Goal: Register for event/course

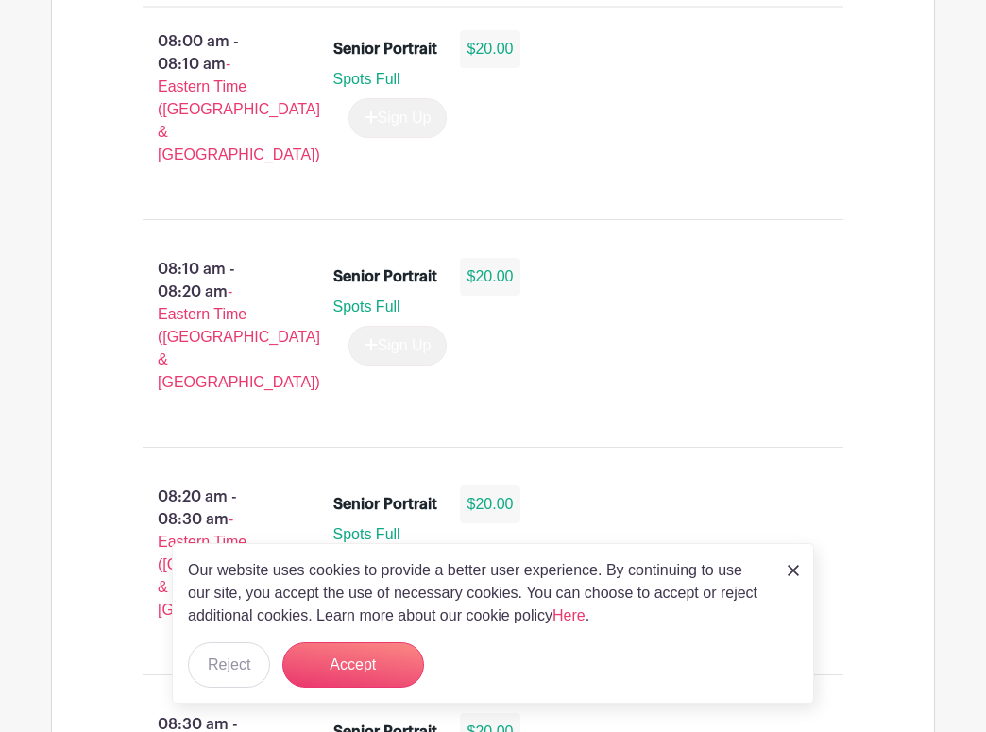
scroll to position [1495, 0]
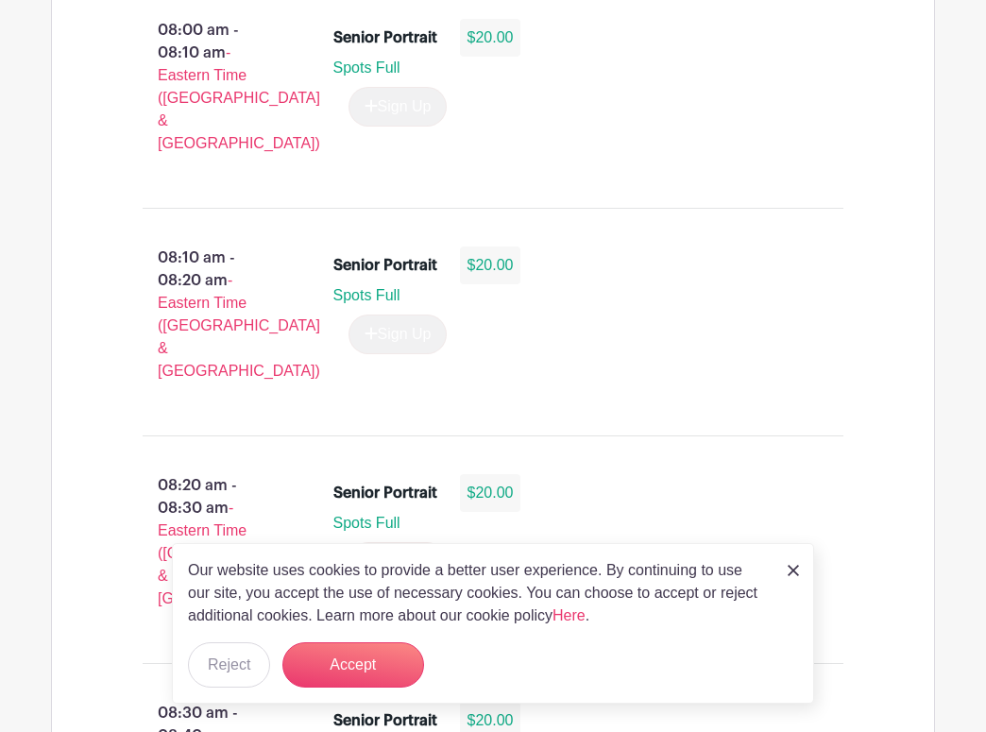
click at [791, 574] on img at bounding box center [793, 570] width 11 height 11
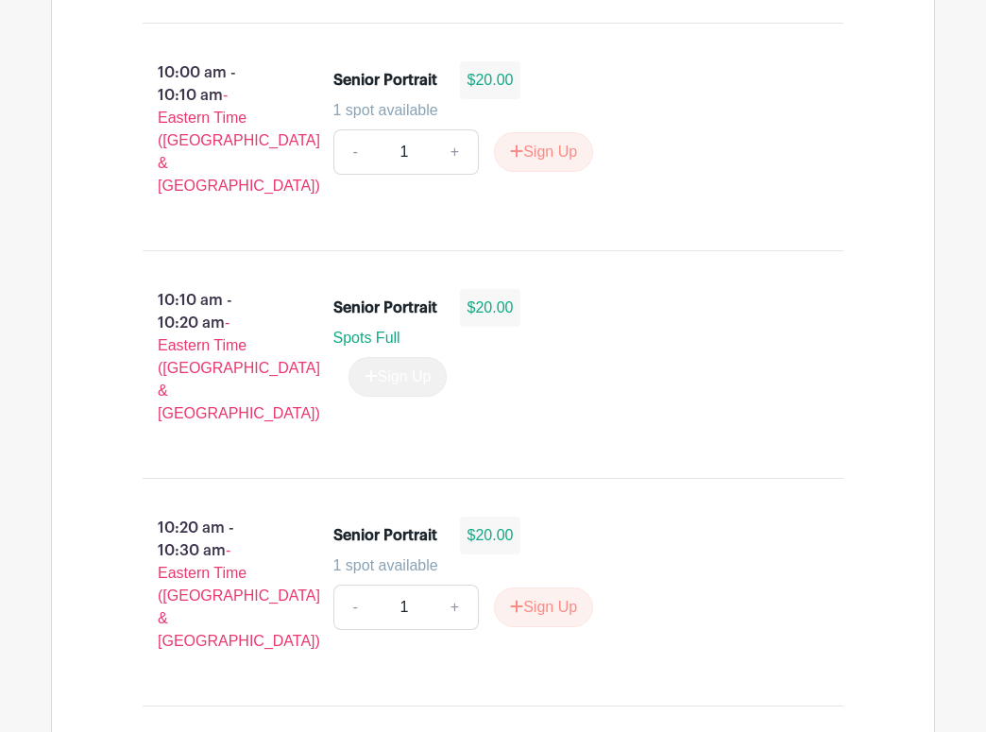
scroll to position [4179, 0]
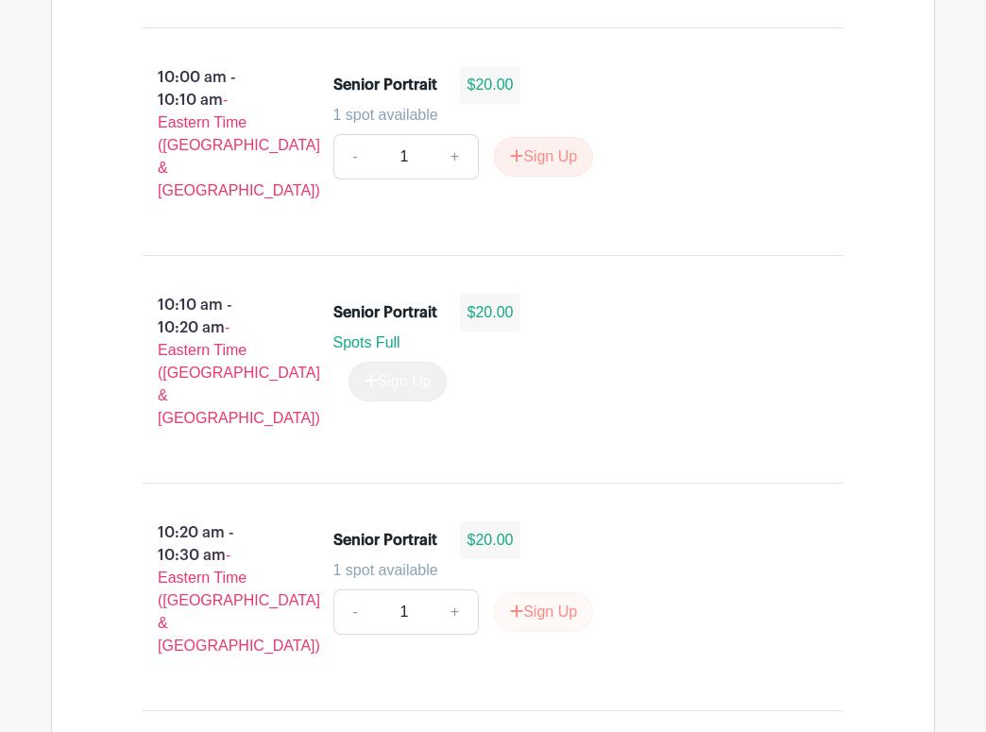
click at [517, 604] on icon "submit" at bounding box center [516, 611] width 13 height 15
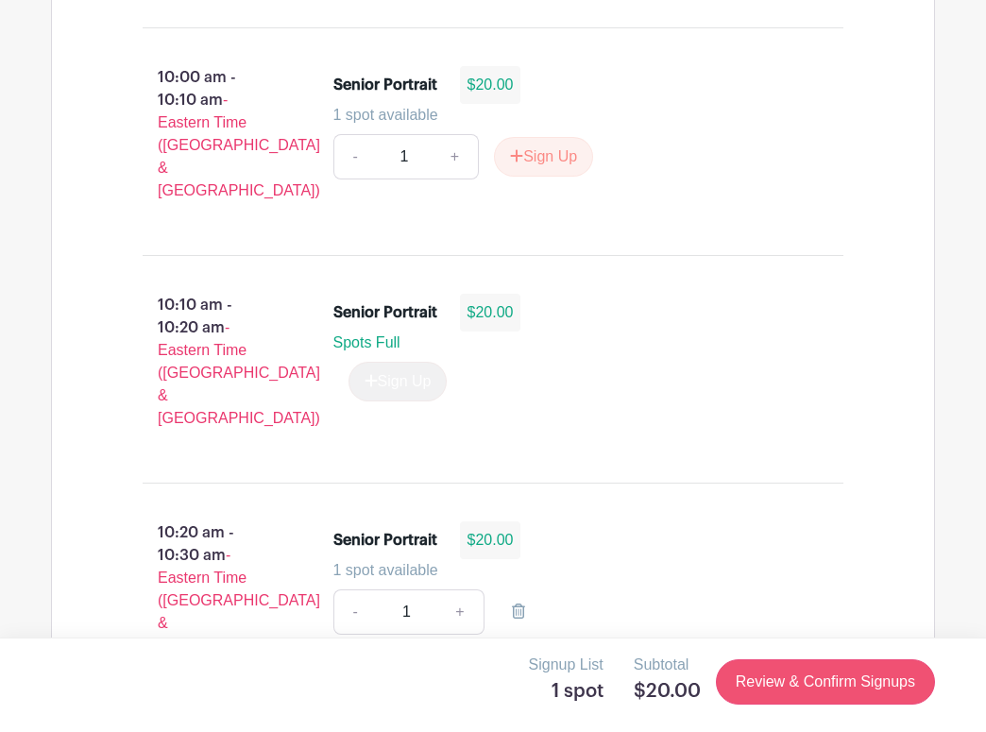
click at [760, 672] on link "Review & Confirm Signups" at bounding box center [825, 681] width 219 height 45
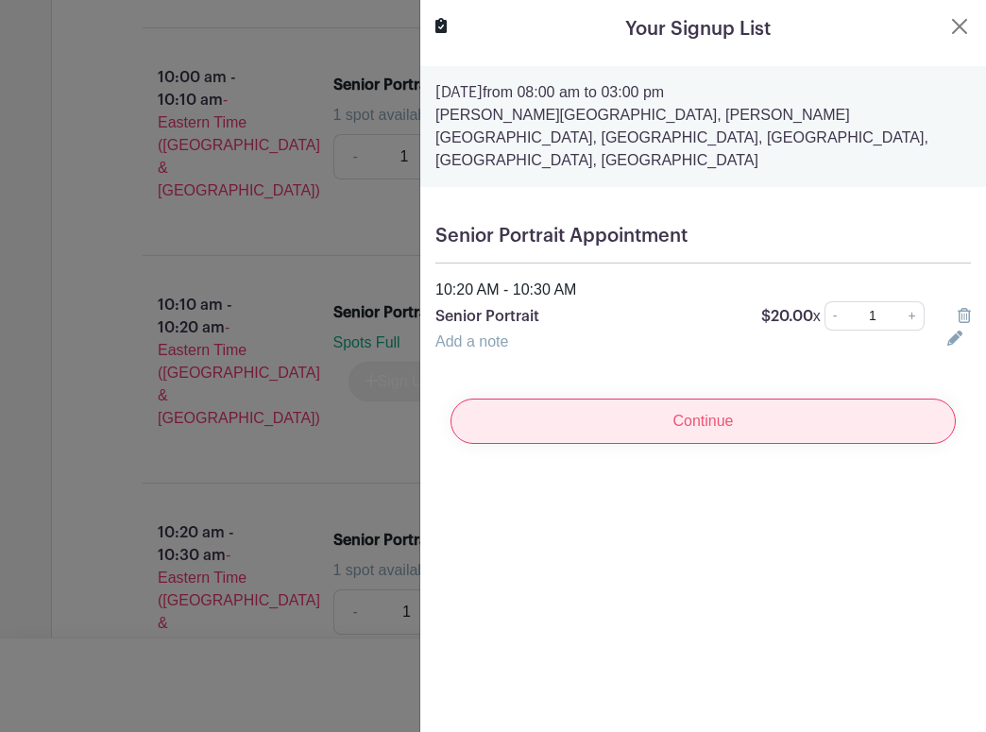
click at [731, 399] on input "Continue" at bounding box center [703, 421] width 505 height 45
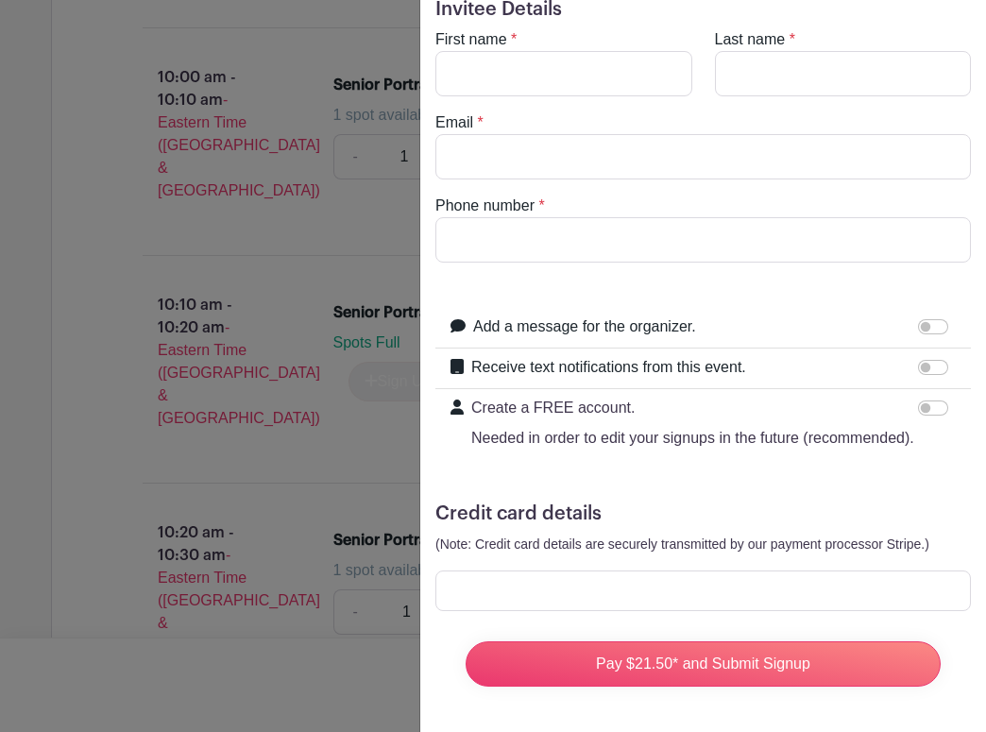
scroll to position [76, 0]
click at [569, 577] on div at bounding box center [703, 590] width 536 height 41
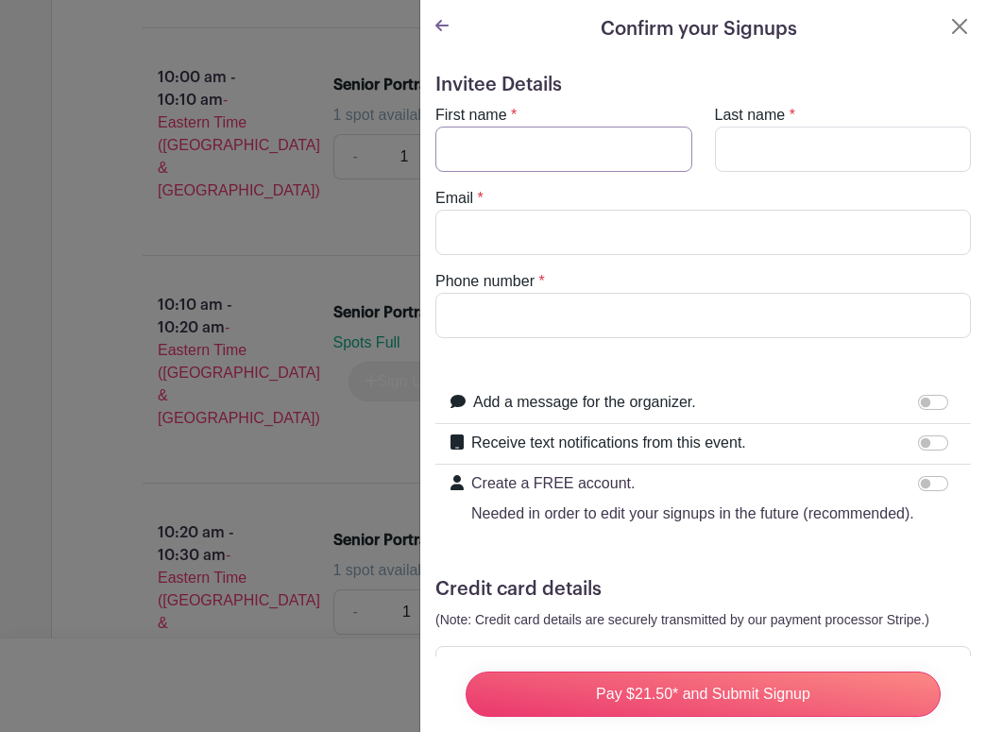
scroll to position [-1, 0]
click at [574, 169] on input "First name" at bounding box center [563, 149] width 257 height 45
type input "[PERSON_NAME]"
drag, startPoint x: 574, startPoint y: 169, endPoint x: 797, endPoint y: 162, distance: 223.0
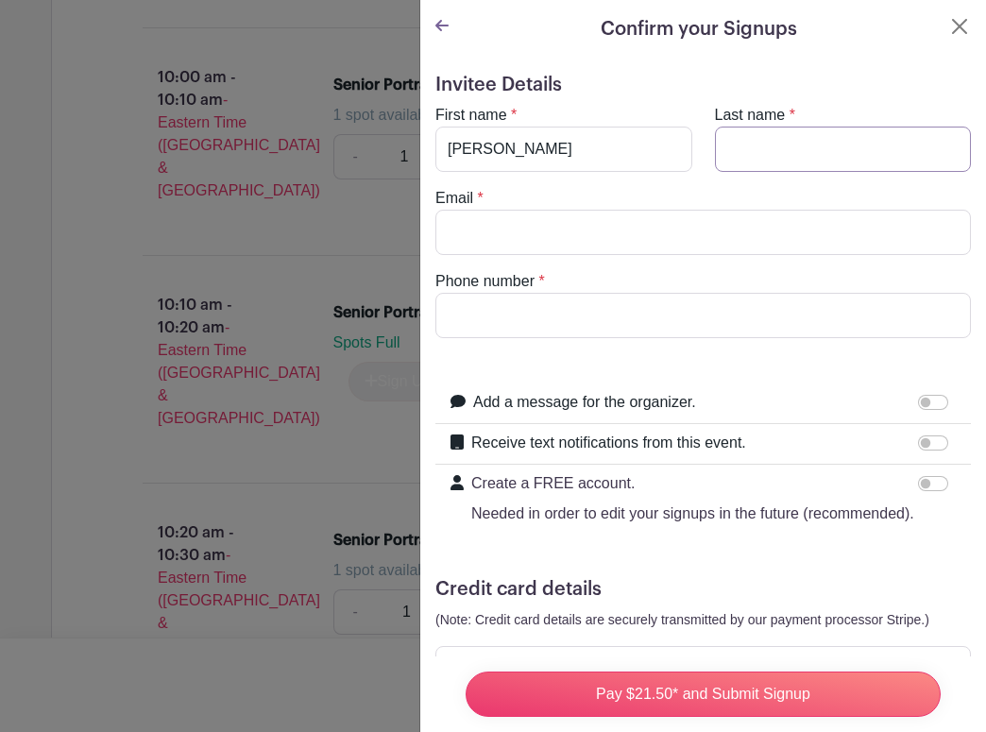
click at [797, 162] on input "Last name" at bounding box center [843, 149] width 257 height 45
type input "[PERSON_NAME]"
click at [733, 219] on input "Email" at bounding box center [703, 232] width 536 height 45
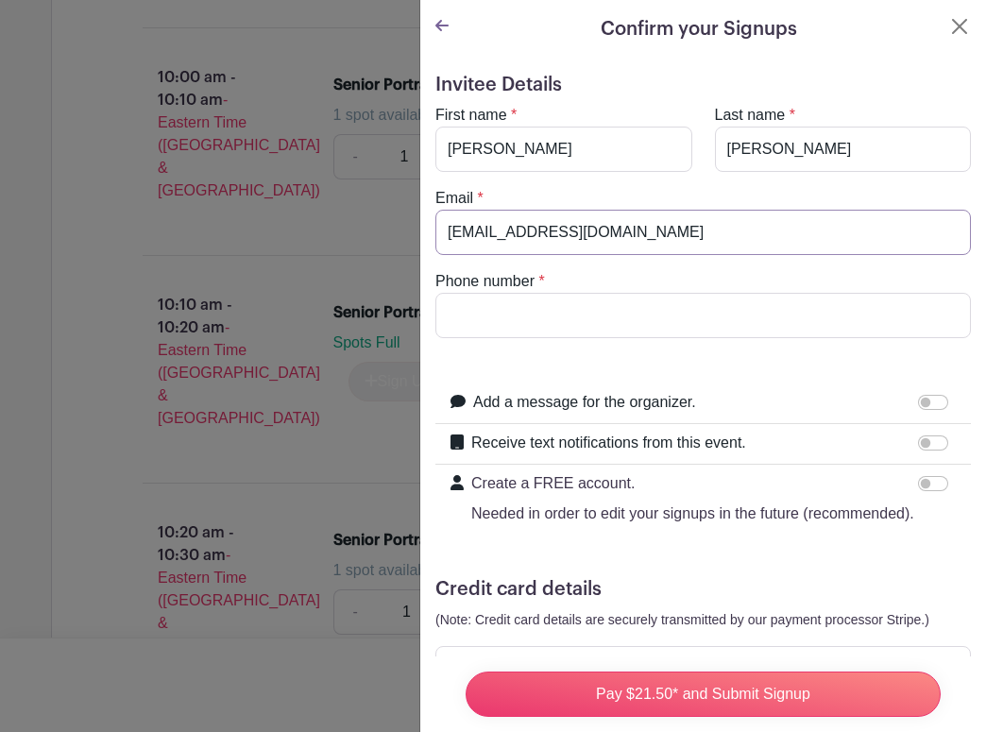
type input "[EMAIL_ADDRESS][DOMAIN_NAME]"
click at [688, 304] on input "Phone number" at bounding box center [703, 315] width 536 height 45
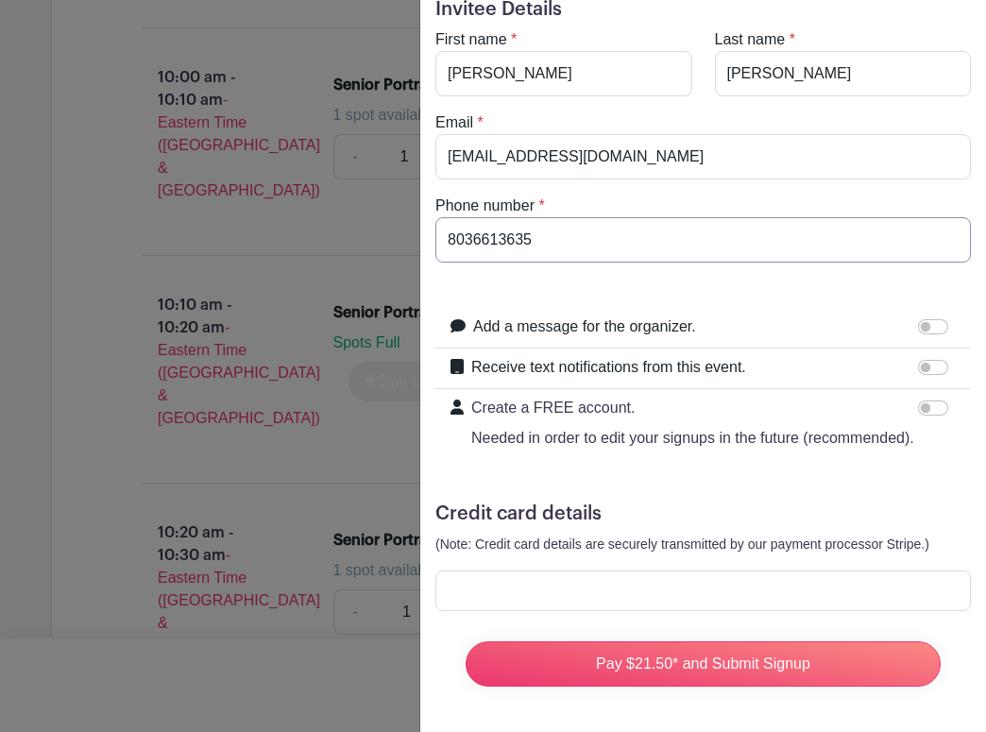
scroll to position [76, 0]
type input "8036613635"
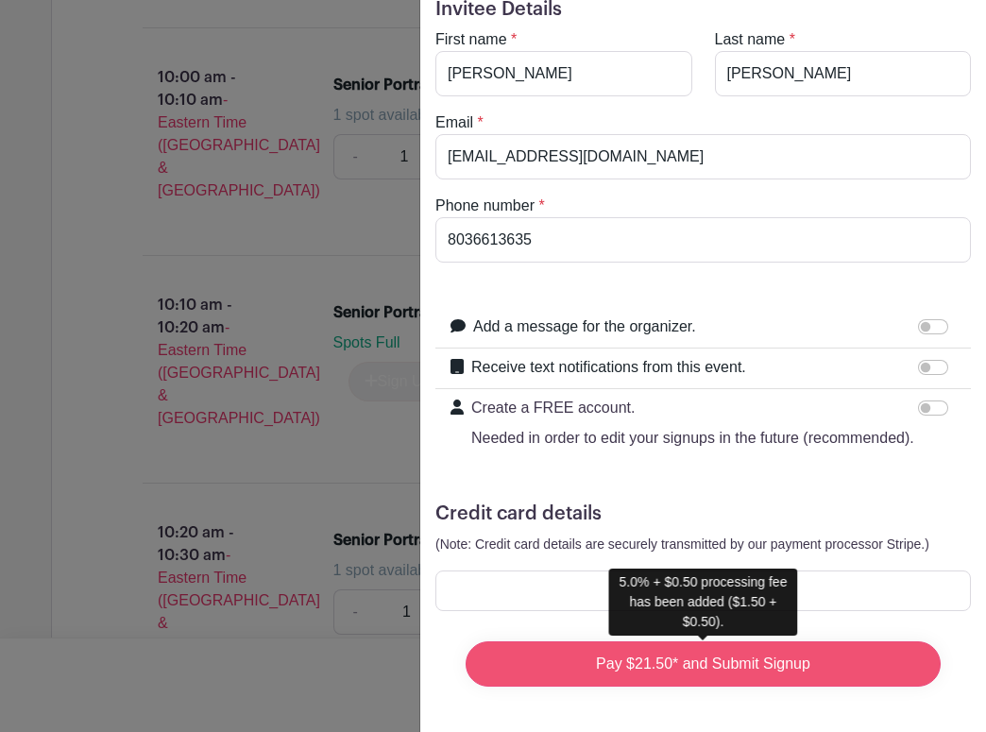
click at [863, 668] on input "Pay $21.50* and Submit Signup" at bounding box center [703, 663] width 475 height 45
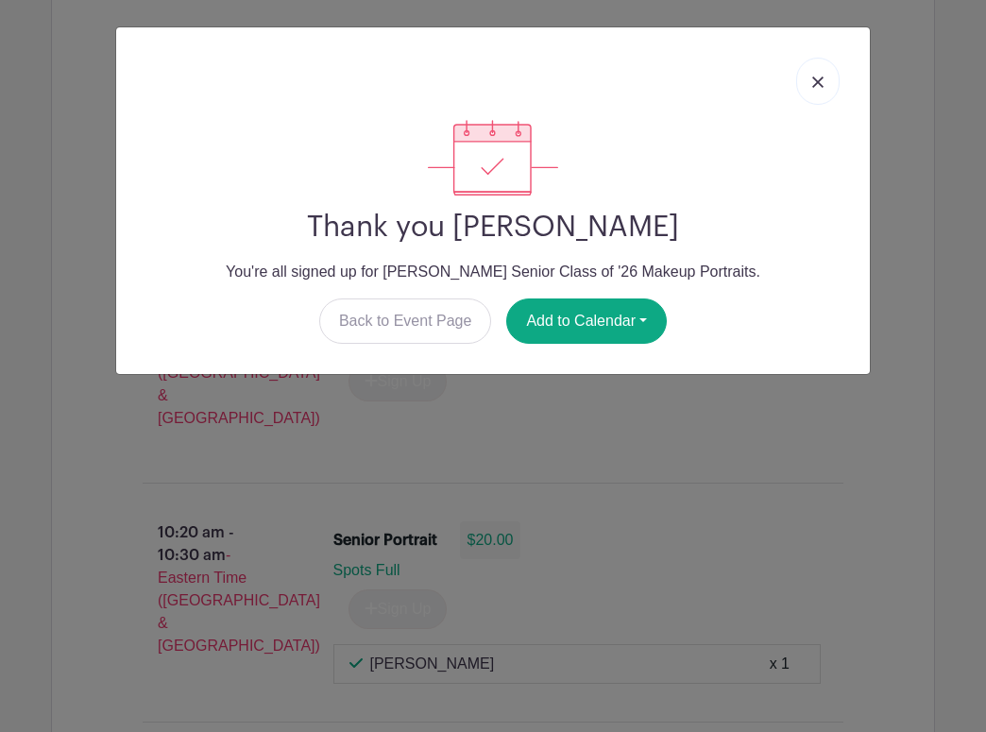
click at [826, 94] on link at bounding box center [817, 81] width 43 height 47
